Goal: Information Seeking & Learning: Learn about a topic

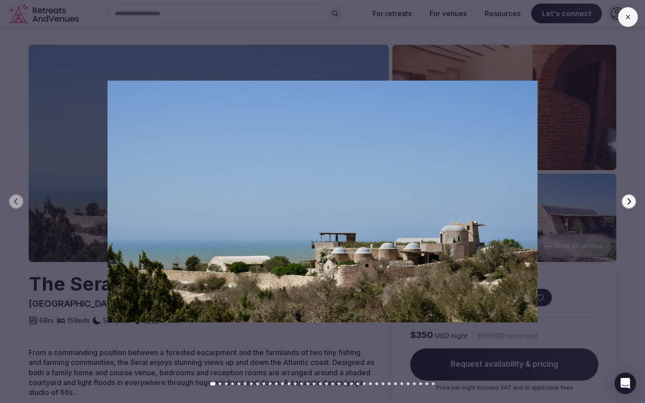
click at [633, 201] on button "Next slide" at bounding box center [628, 201] width 14 height 14
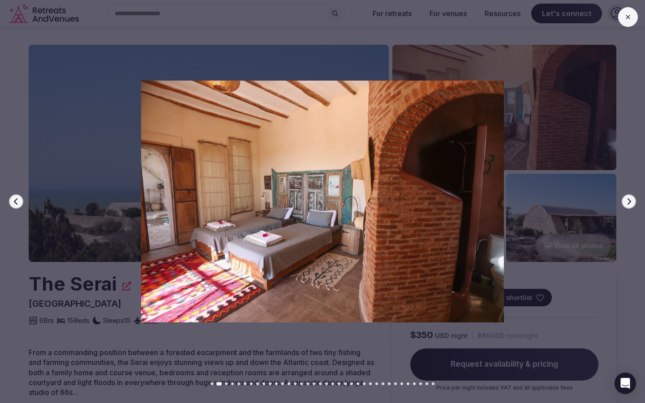
click at [633, 201] on button "Next slide" at bounding box center [628, 201] width 14 height 14
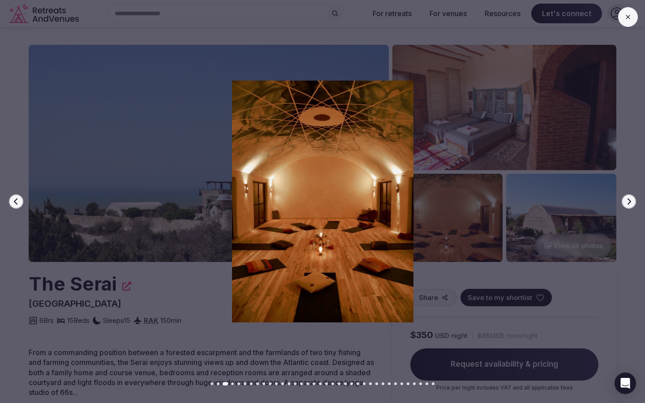
click at [633, 201] on button "Next slide" at bounding box center [628, 201] width 14 height 14
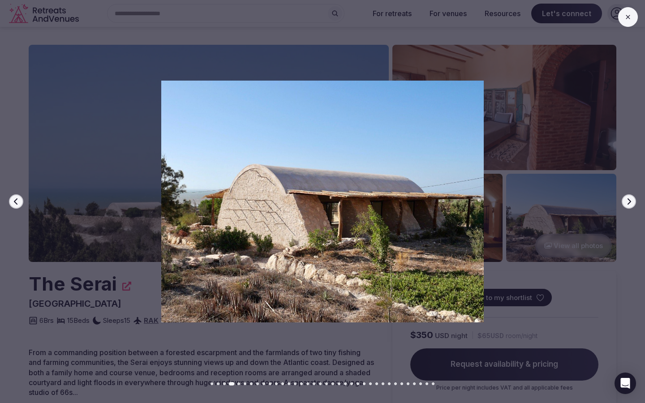
click at [633, 201] on button "Next slide" at bounding box center [628, 201] width 14 height 14
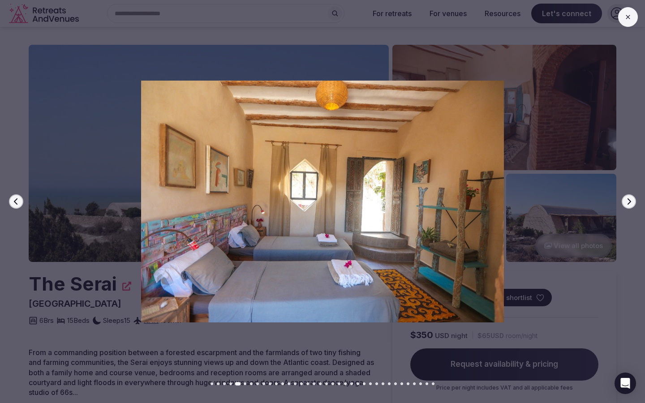
click at [633, 201] on button "Next slide" at bounding box center [628, 201] width 14 height 14
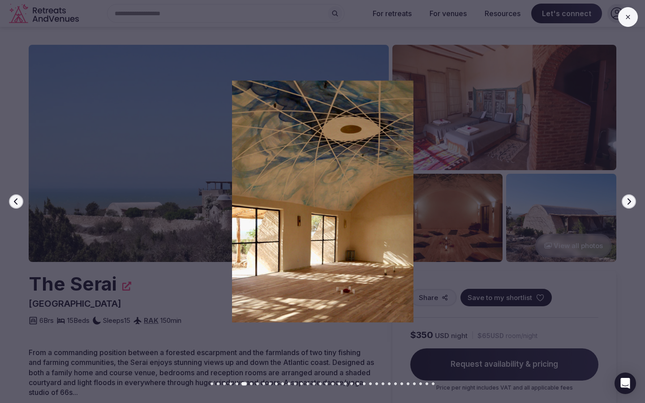
click at [633, 201] on button "Next slide" at bounding box center [628, 201] width 14 height 14
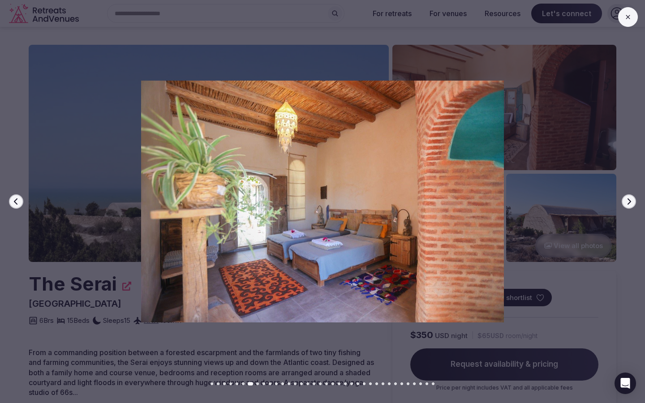
click at [633, 201] on button "Next slide" at bounding box center [628, 201] width 14 height 14
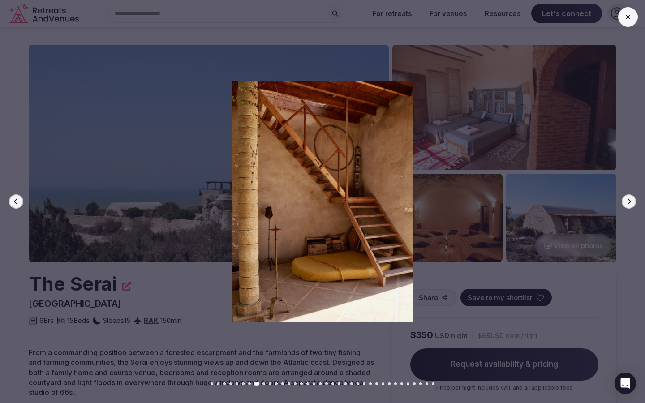
click at [633, 201] on button "Next slide" at bounding box center [628, 201] width 14 height 14
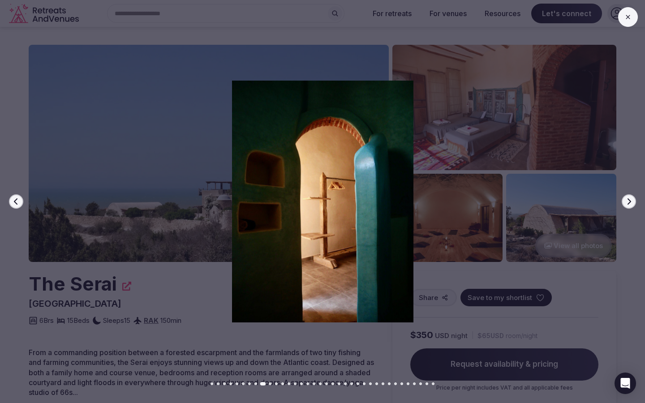
click at [633, 201] on button "Next slide" at bounding box center [628, 201] width 14 height 14
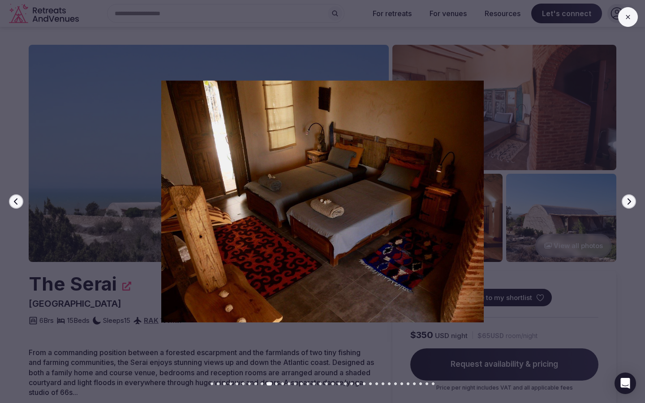
click at [633, 201] on button "Next slide" at bounding box center [628, 201] width 14 height 14
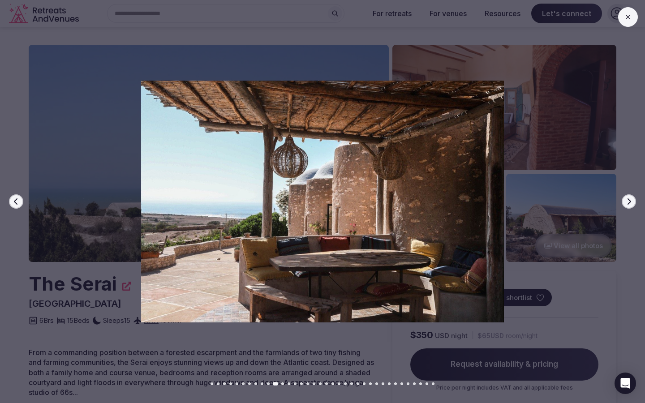
click at [633, 201] on button "Next slide" at bounding box center [628, 201] width 14 height 14
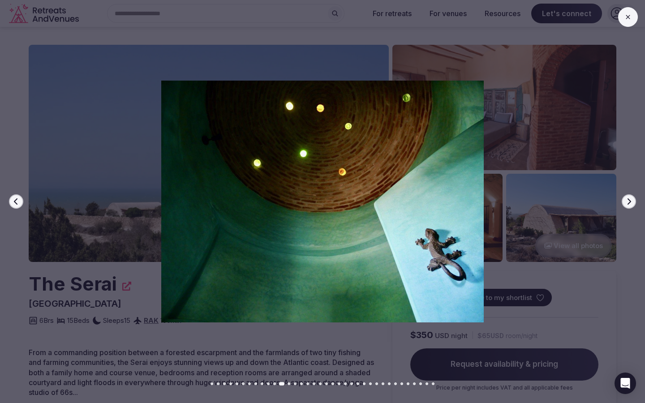
click at [633, 201] on button "Next slide" at bounding box center [628, 201] width 14 height 14
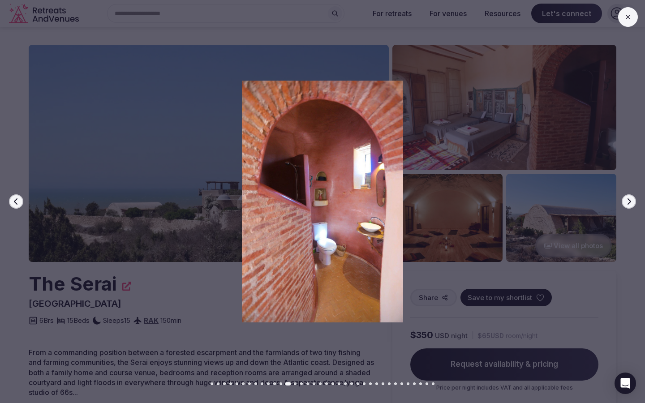
click at [633, 201] on button "Next slide" at bounding box center [628, 201] width 14 height 14
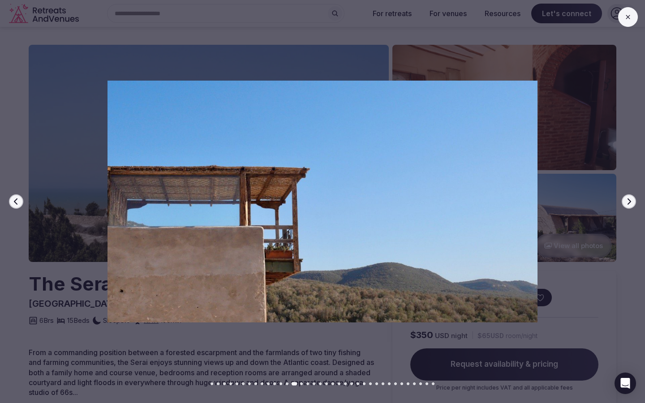
click at [633, 201] on button "Next slide" at bounding box center [628, 201] width 14 height 14
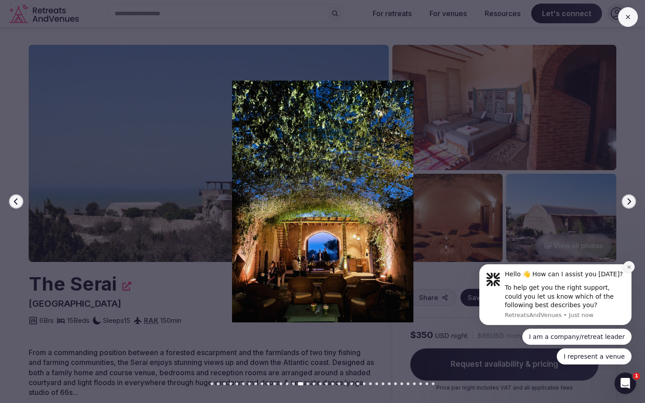
click at [626, 271] on button "Dismiss notification" at bounding box center [629, 267] width 12 height 12
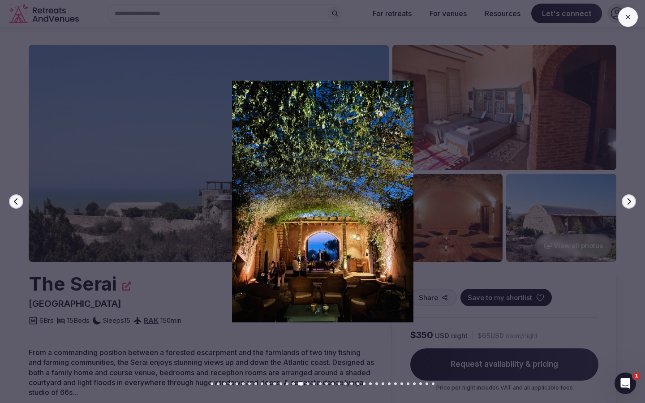
click at [631, 205] on button "Next slide" at bounding box center [628, 201] width 14 height 14
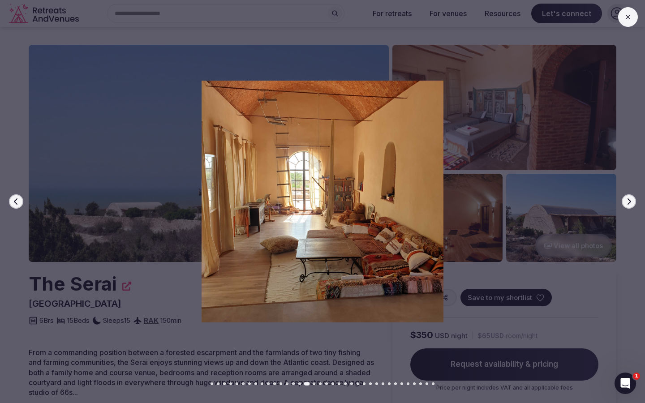
click at [630, 201] on icon "button" at bounding box center [629, 201] width 4 height 6
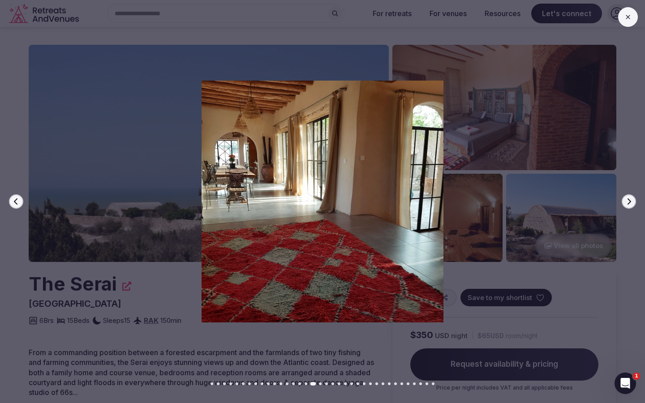
click at [630, 201] on icon "button" at bounding box center [629, 201] width 4 height 6
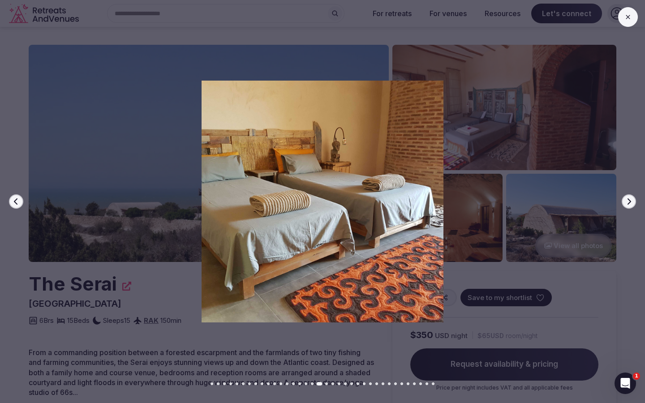
click at [630, 201] on icon "button" at bounding box center [629, 201] width 4 height 6
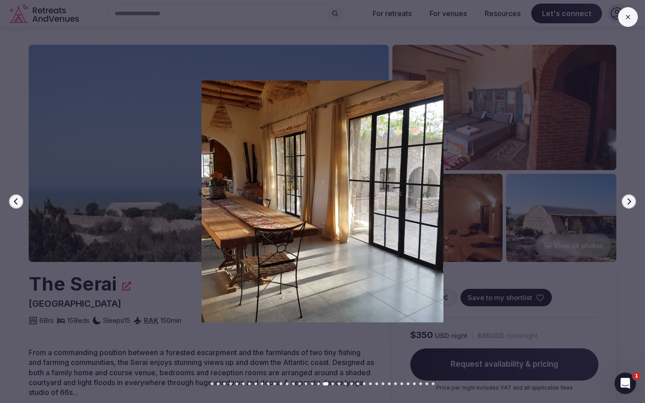
click at [630, 201] on icon "button" at bounding box center [629, 201] width 4 height 6
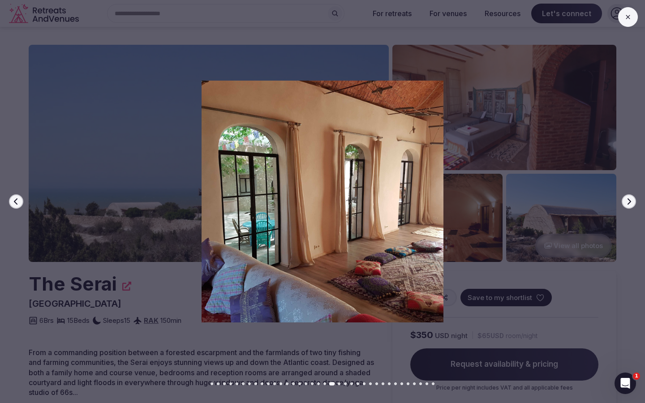
click at [626, 201] on icon "button" at bounding box center [628, 201] width 7 height 7
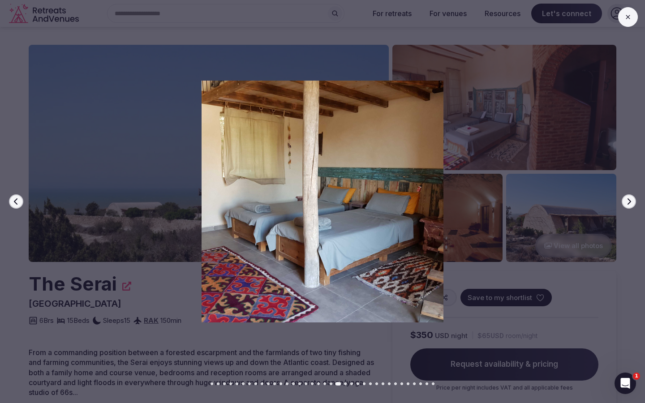
click at [626, 201] on icon "button" at bounding box center [628, 201] width 7 height 7
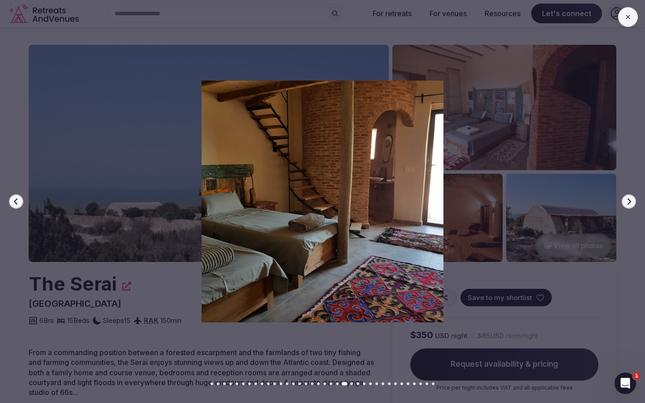
click at [626, 201] on icon "button" at bounding box center [628, 201] width 7 height 7
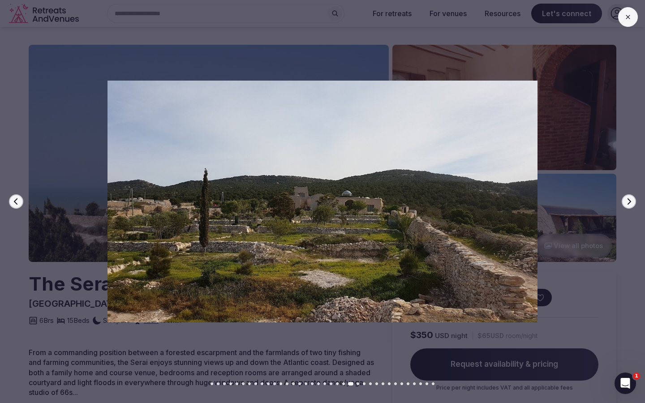
click at [626, 201] on icon "button" at bounding box center [628, 201] width 7 height 7
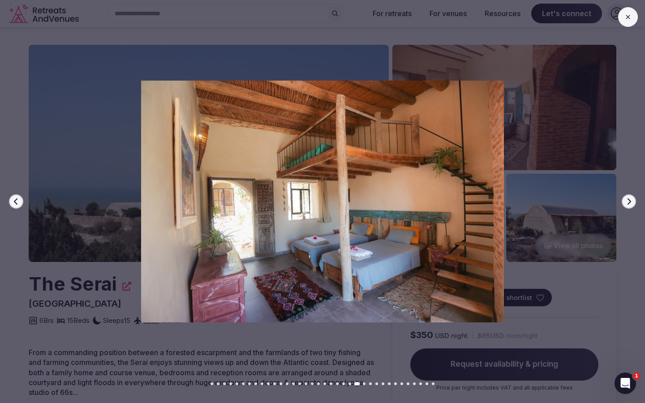
click at [626, 201] on icon "button" at bounding box center [628, 201] width 7 height 7
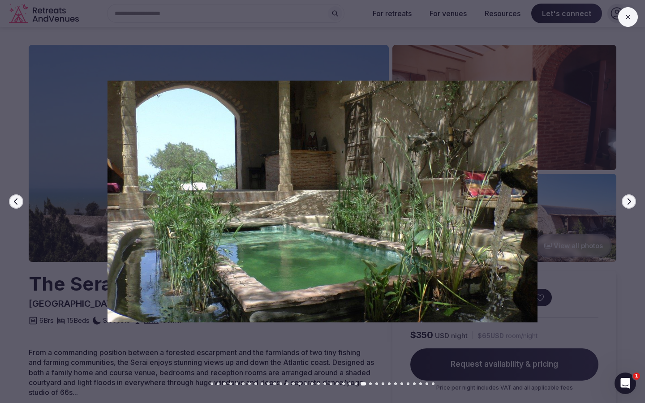
click at [633, 123] on div at bounding box center [319, 202] width 652 height 242
click at [628, 19] on icon at bounding box center [627, 16] width 7 height 7
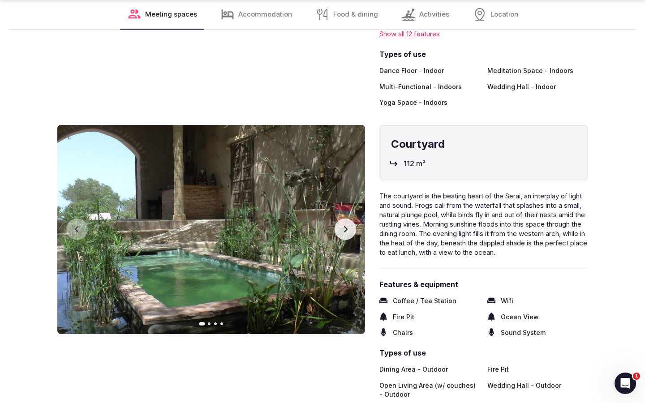
scroll to position [1355, 0]
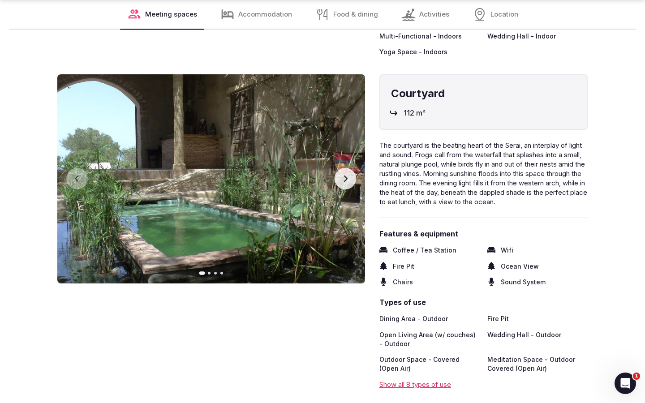
click at [343, 176] on icon "button" at bounding box center [345, 178] width 7 height 7
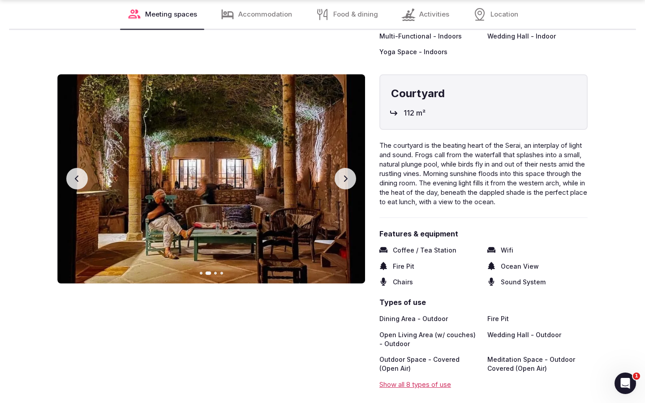
click at [343, 176] on icon "button" at bounding box center [345, 178] width 7 height 7
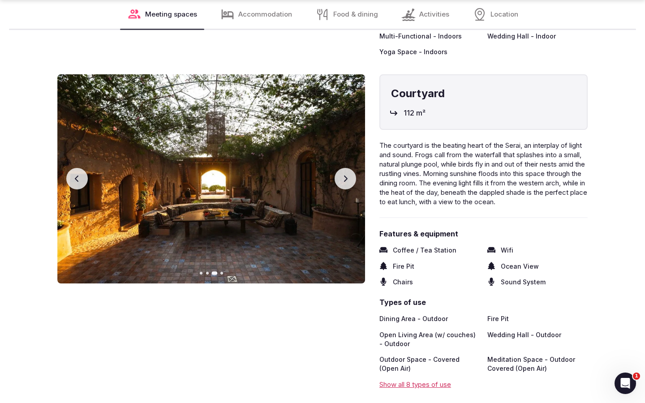
click at [343, 176] on icon "button" at bounding box center [345, 178] width 7 height 7
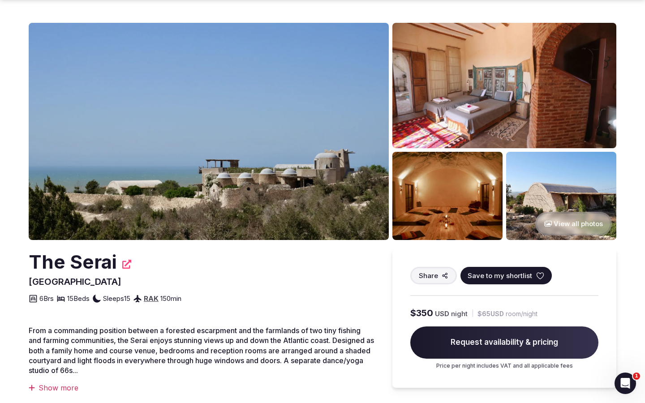
scroll to position [48, 0]
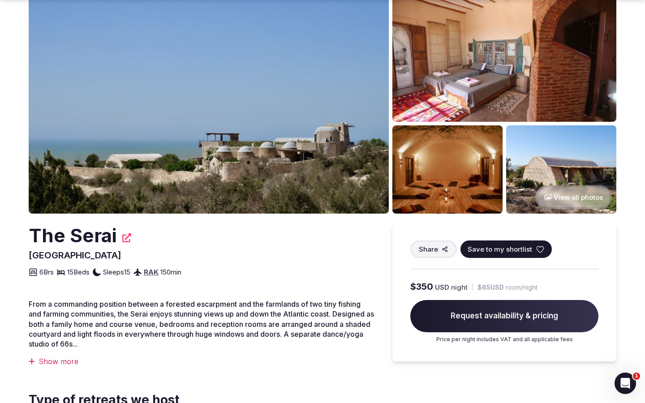
click at [70, 359] on div "Show more" at bounding box center [202, 361] width 346 height 10
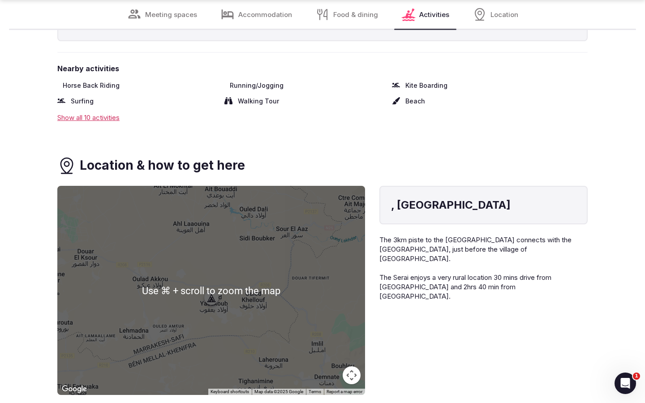
scroll to position [3890, 0]
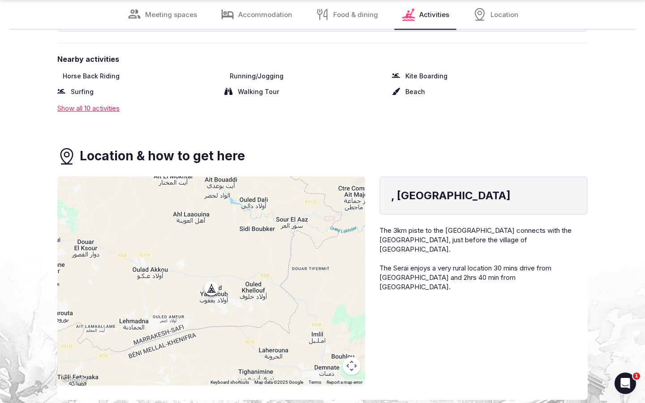
click at [211, 291] on div at bounding box center [211, 280] width 308 height 209
click at [351, 368] on button "Map camera controls" at bounding box center [351, 366] width 18 height 18
click at [327, 366] on button "Zoom out" at bounding box center [329, 366] width 18 height 18
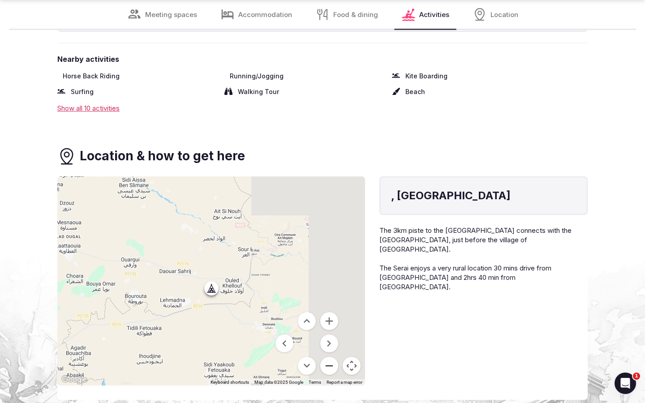
click at [327, 366] on button "Zoom out" at bounding box center [329, 366] width 18 height 18
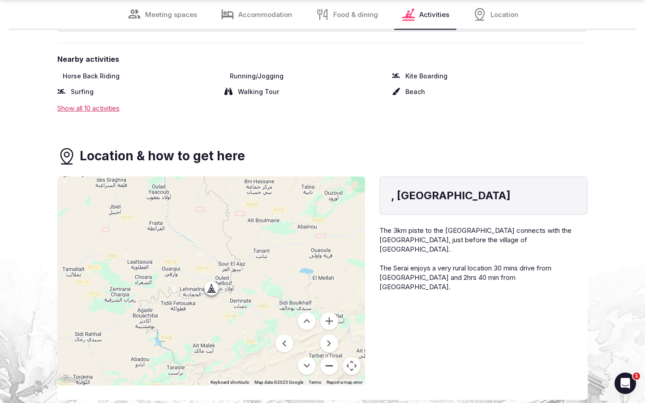
click at [327, 366] on button "Zoom out" at bounding box center [329, 366] width 18 height 18
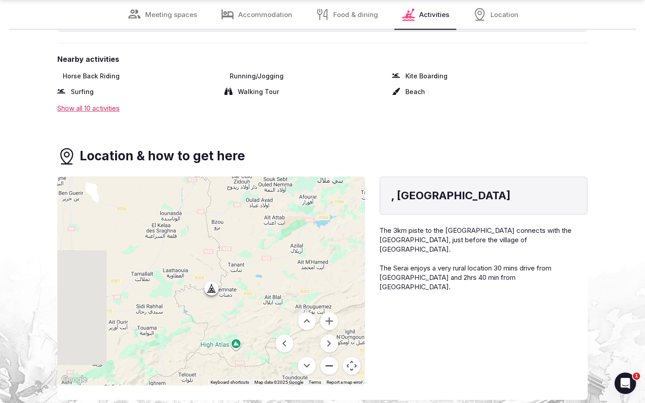
click at [327, 366] on button "Zoom out" at bounding box center [329, 366] width 18 height 18
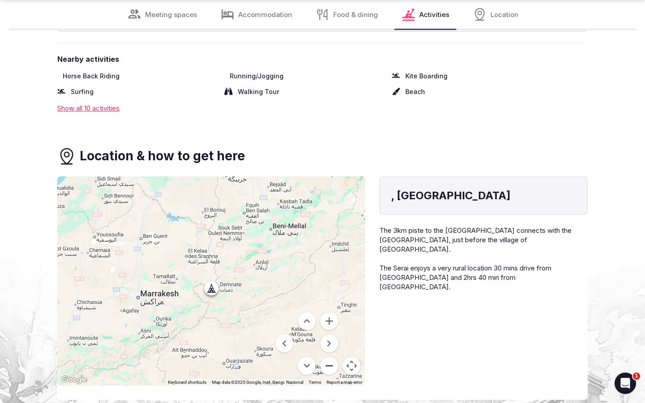
click at [327, 366] on button "Zoom out" at bounding box center [329, 366] width 18 height 18
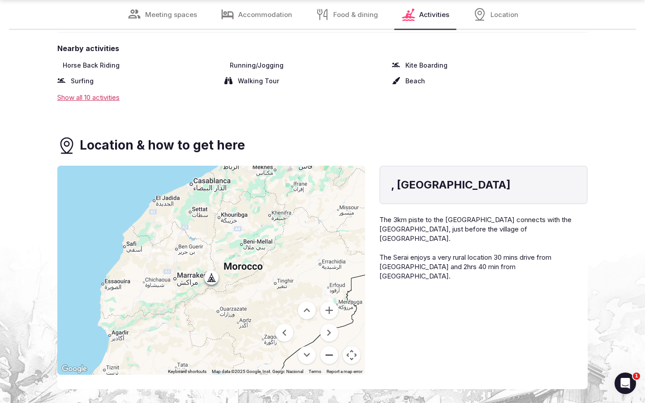
scroll to position [3907, 0]
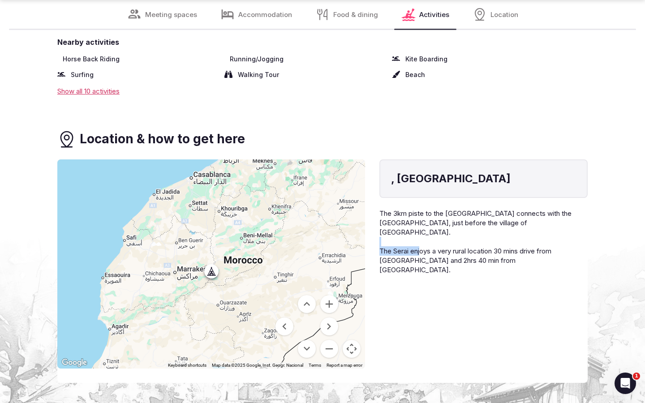
drag, startPoint x: 419, startPoint y: 235, endPoint x: 422, endPoint y: 248, distance: 13.3
click at [422, 248] on p "The 3km piste to the Serai connects with the Essaouira - Safi coast road, just …" at bounding box center [483, 242] width 208 height 66
click at [422, 249] on span "The Serai enjoys a very rural location 30 mins drive from Essaouira and 2hrs 40…" at bounding box center [465, 260] width 172 height 27
drag, startPoint x: 422, startPoint y: 254, endPoint x: 419, endPoint y: 235, distance: 19.0
click at [419, 235] on p "The 3km piste to the Serai connects with the Essaouira - Safi coast road, just …" at bounding box center [483, 242] width 208 height 66
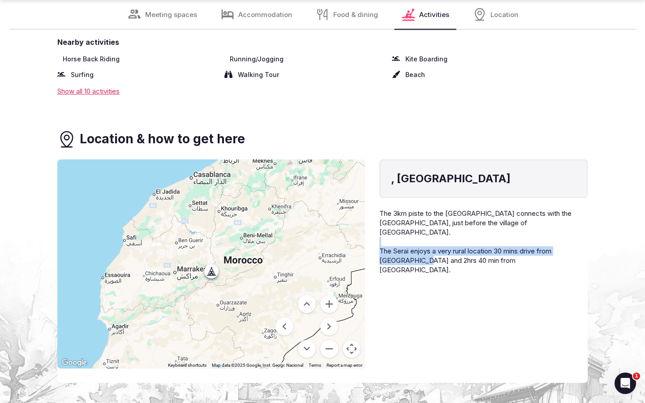
click at [419, 235] on p "The 3km piste to the Serai connects with the Essaouira - Safi coast road, just …" at bounding box center [483, 242] width 208 height 66
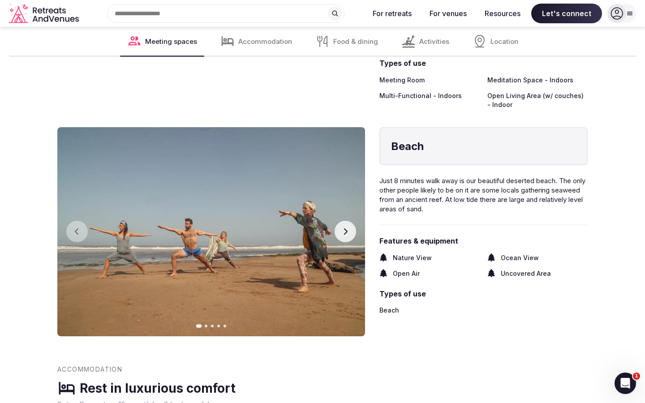
scroll to position [2012, 0]
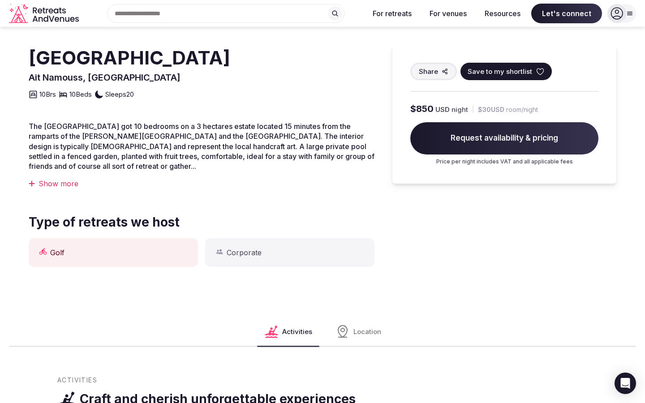
click at [49, 185] on div "Show more" at bounding box center [202, 184] width 346 height 10
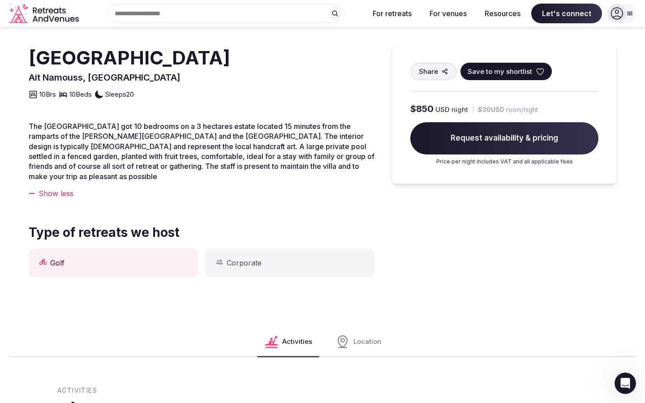
click at [116, 150] on span "The [GEOGRAPHIC_DATA] got 10 bedrooms on a 3 hectares estate located 15 minutes…" at bounding box center [202, 151] width 346 height 59
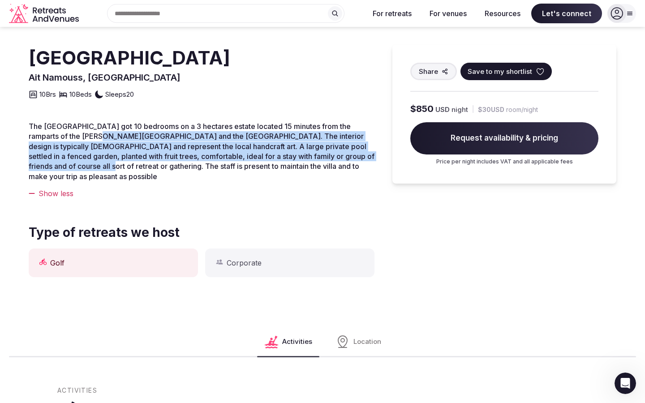
drag, startPoint x: 73, startPoint y: 135, endPoint x: 86, endPoint y: 166, distance: 32.9
click at [86, 166] on span "The [GEOGRAPHIC_DATA] got 10 bedrooms on a 3 hectares estate located 15 minutes…" at bounding box center [202, 151] width 346 height 59
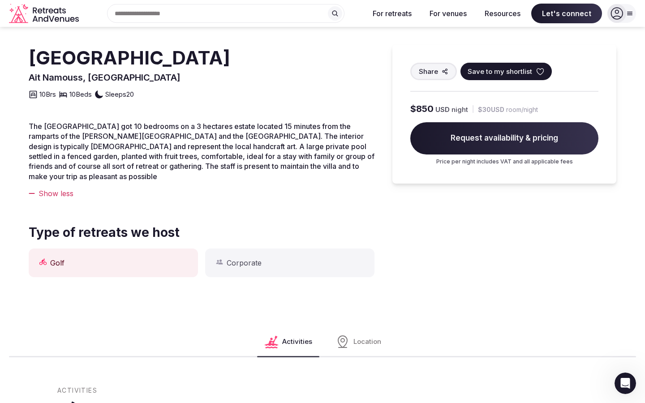
click at [90, 158] on span "The [GEOGRAPHIC_DATA] got 10 bedrooms on a 3 hectares estate located 15 minutes…" at bounding box center [202, 151] width 346 height 59
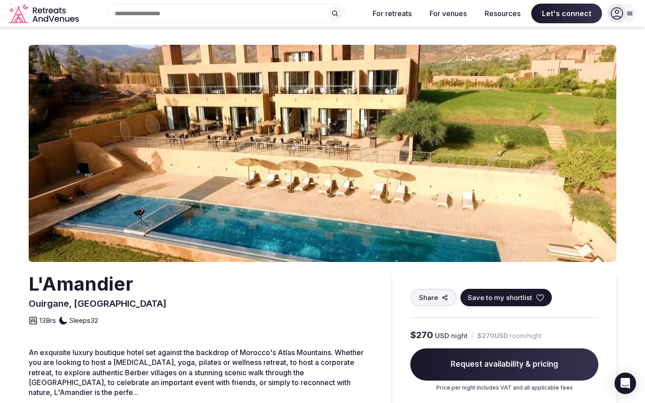
click at [575, 158] on img at bounding box center [322, 153] width 587 height 217
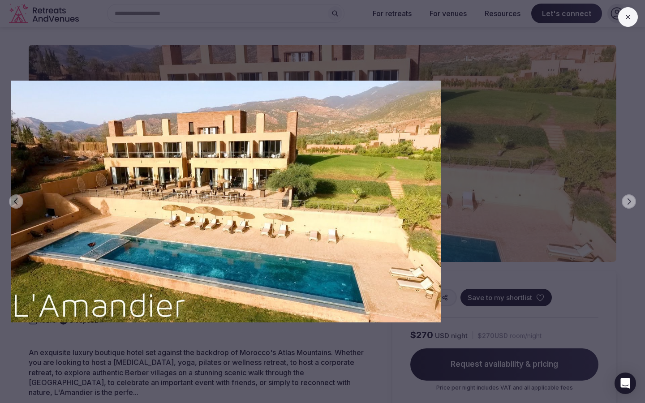
click at [630, 17] on icon at bounding box center [627, 16] width 7 height 7
